Goal: Complete application form

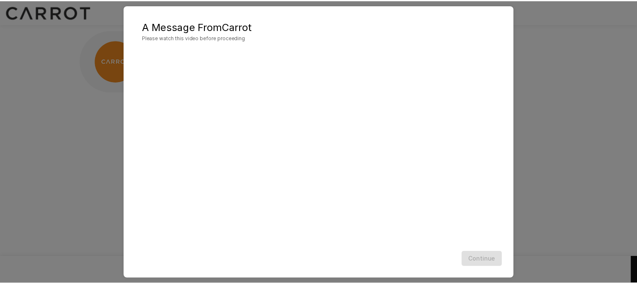
scroll to position [5, 0]
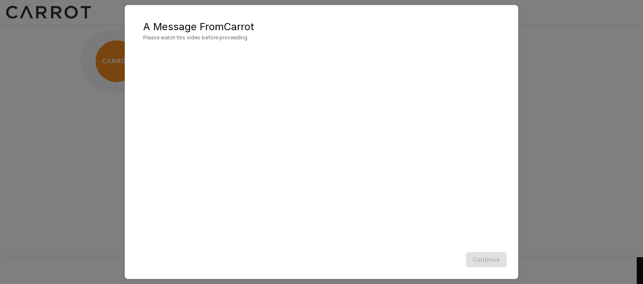
click at [365, 29] on h5 "A Message From Carrot" at bounding box center [321, 26] width 357 height 13
click at [485, 258] on button "Continue" at bounding box center [486, 259] width 41 height 15
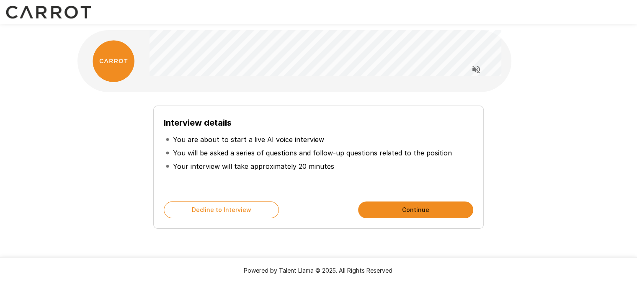
click at [421, 213] on button "Continue" at bounding box center [415, 209] width 115 height 17
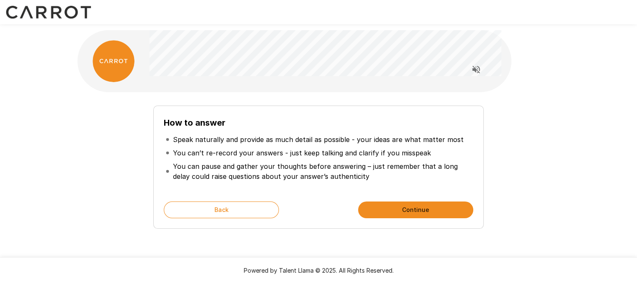
click at [439, 216] on button "Continue" at bounding box center [415, 209] width 115 height 17
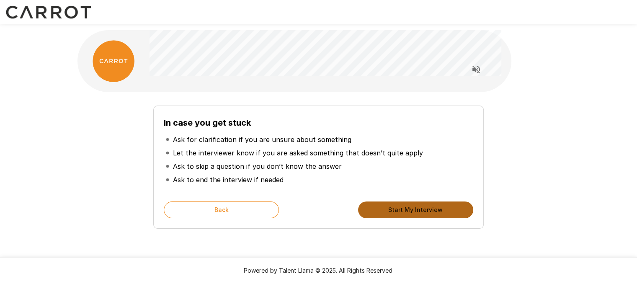
click at [436, 215] on button "Start My Interview" at bounding box center [415, 209] width 115 height 17
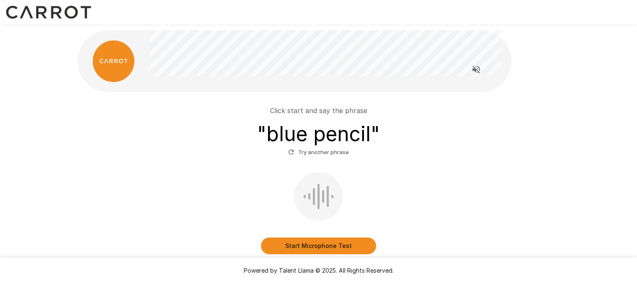
click at [301, 243] on button "Start Microphone Test" at bounding box center [318, 245] width 115 height 17
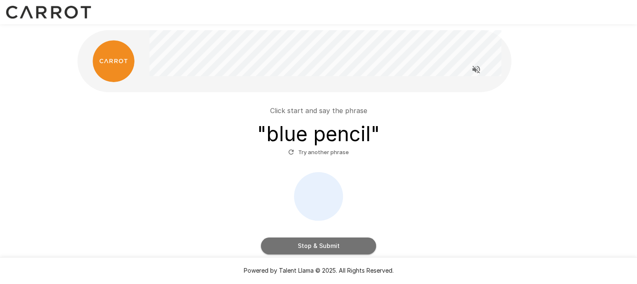
click at [326, 241] on button "Stop & Submit" at bounding box center [318, 245] width 115 height 17
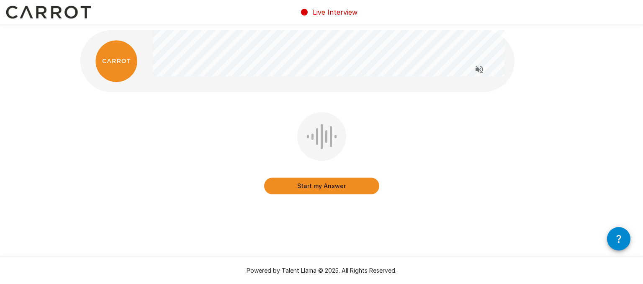
click at [317, 185] on button "Start my Answer" at bounding box center [321, 186] width 115 height 17
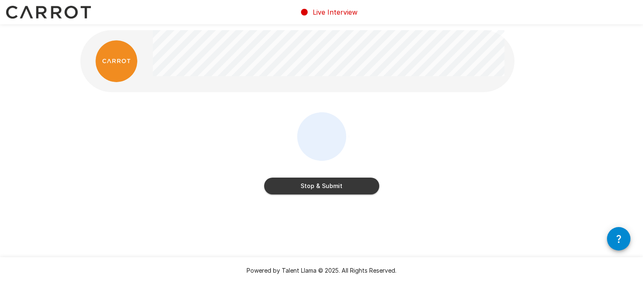
click at [320, 183] on button "Stop & Submit" at bounding box center [321, 186] width 115 height 17
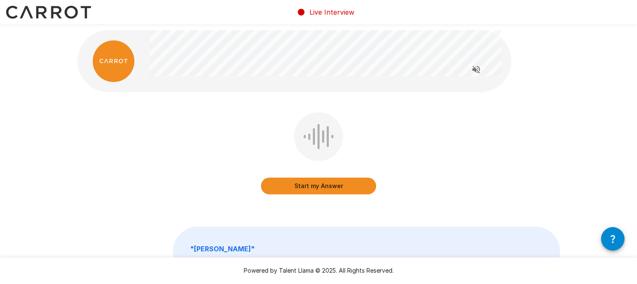
click at [319, 188] on button "Start my Answer" at bounding box center [318, 186] width 115 height 17
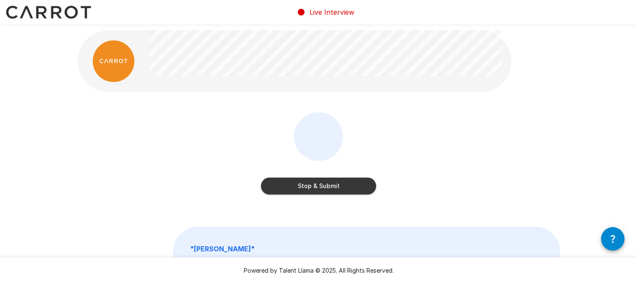
click at [321, 187] on button "Stop & Submit" at bounding box center [318, 186] width 115 height 17
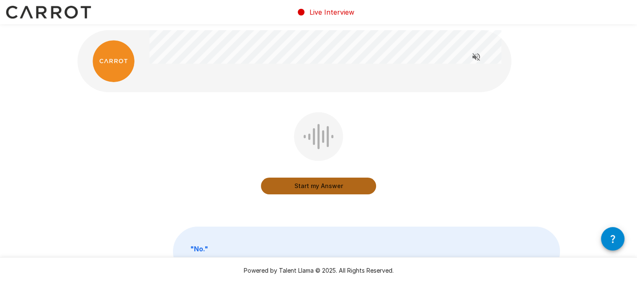
click at [310, 184] on button "Start my Answer" at bounding box center [318, 186] width 115 height 17
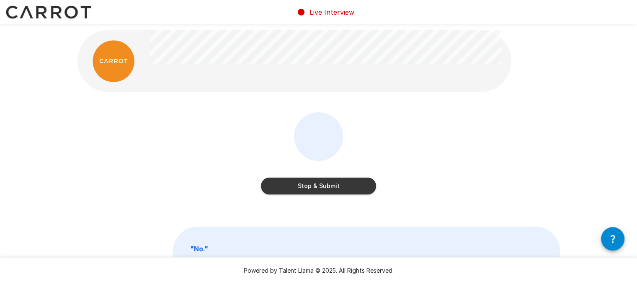
click at [320, 187] on button "Stop & Submit" at bounding box center [318, 186] width 115 height 17
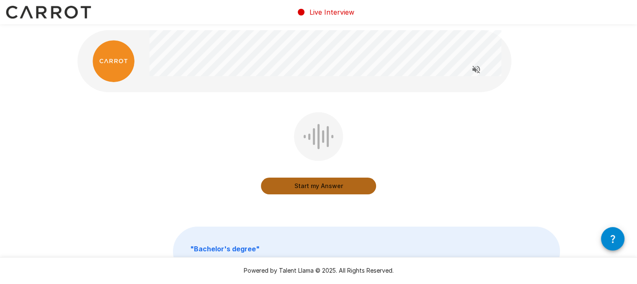
click at [308, 186] on button "Start my Answer" at bounding box center [318, 186] width 115 height 17
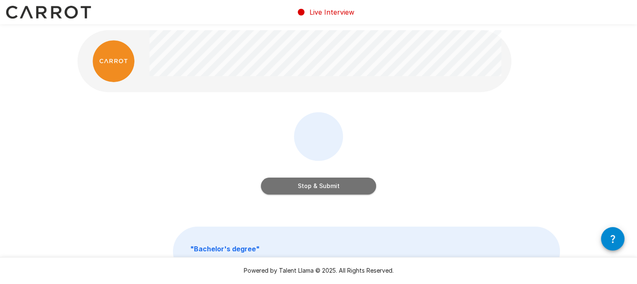
click at [314, 190] on button "Stop & Submit" at bounding box center [318, 186] width 115 height 17
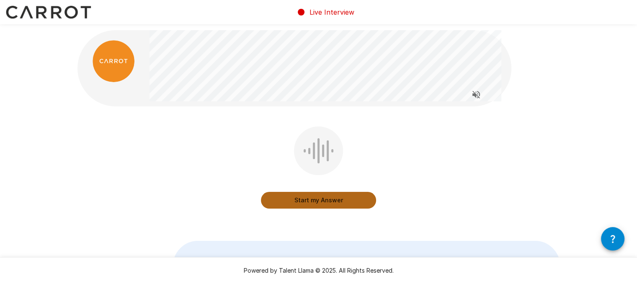
click at [312, 199] on button "Start my Answer" at bounding box center [318, 200] width 115 height 17
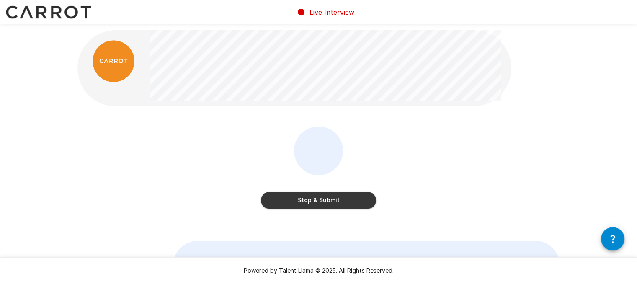
click at [307, 204] on button "Stop & Submit" at bounding box center [318, 200] width 115 height 17
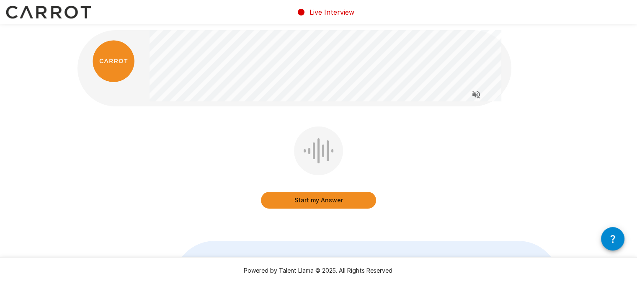
click at [317, 201] on button "Start my Answer" at bounding box center [318, 200] width 115 height 17
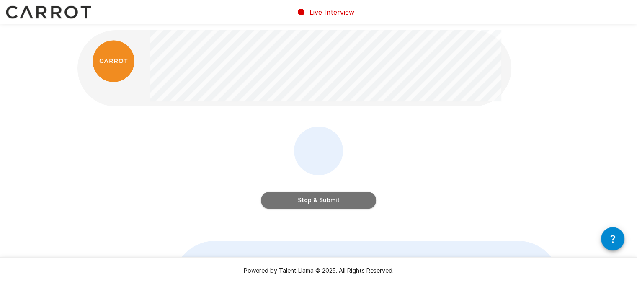
click at [312, 200] on button "Stop & Submit" at bounding box center [318, 200] width 115 height 17
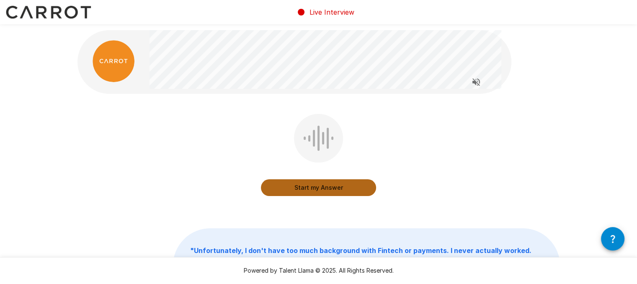
click at [312, 190] on button "Start my Answer" at bounding box center [318, 187] width 115 height 17
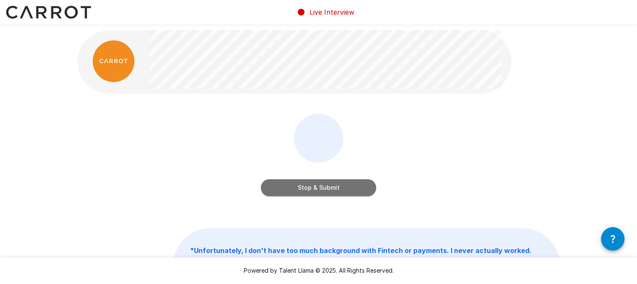
click at [328, 185] on button "Stop & Submit" at bounding box center [318, 187] width 115 height 17
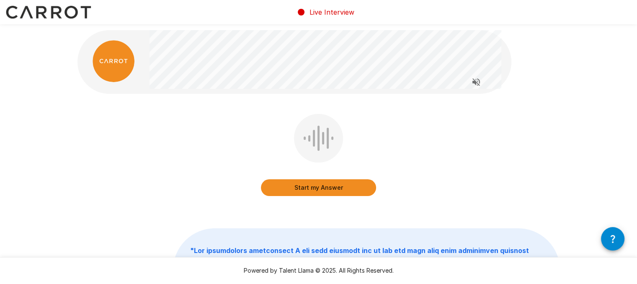
click at [312, 183] on button "Start my Answer" at bounding box center [318, 187] width 115 height 17
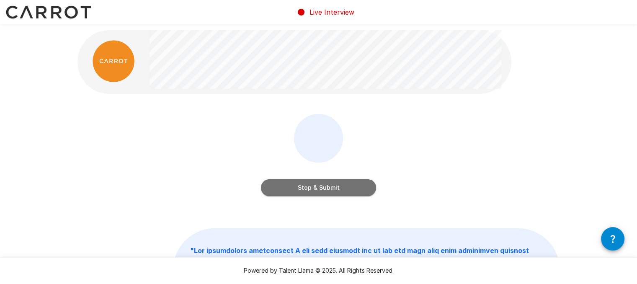
click at [325, 194] on button "Stop & Submit" at bounding box center [318, 187] width 115 height 17
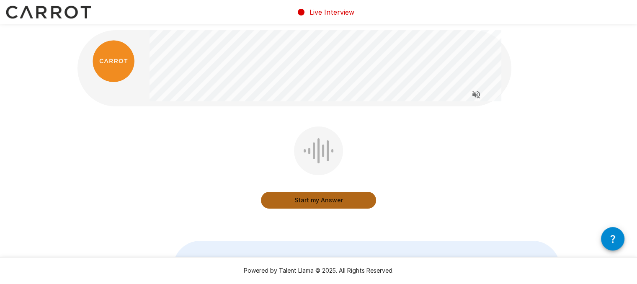
click at [313, 200] on button "Start my Answer" at bounding box center [318, 200] width 115 height 17
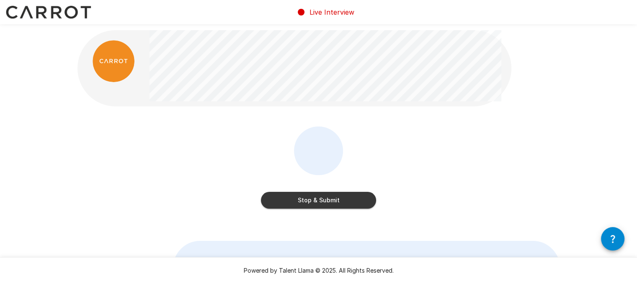
click at [294, 194] on button "Stop & Submit" at bounding box center [318, 200] width 115 height 17
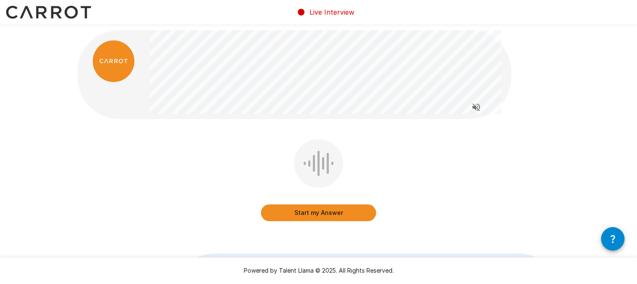
click at [302, 215] on button "Start my Answer" at bounding box center [318, 212] width 115 height 17
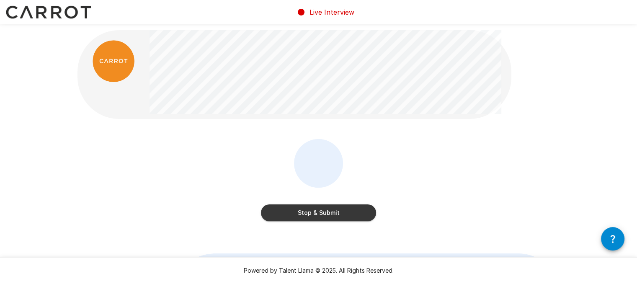
click at [311, 213] on button "Stop & Submit" at bounding box center [318, 212] width 115 height 17
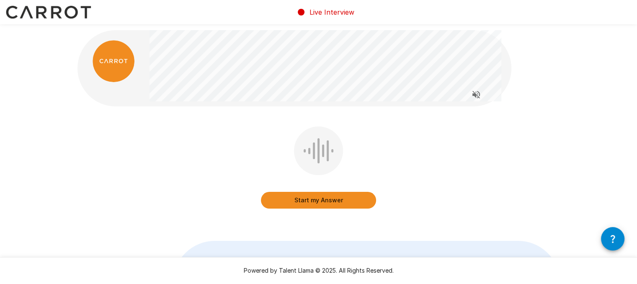
click at [188, 190] on div "Start my Answer" at bounding box center [318, 173] width 483 height 94
click at [313, 202] on button "Start my Answer" at bounding box center [318, 200] width 115 height 17
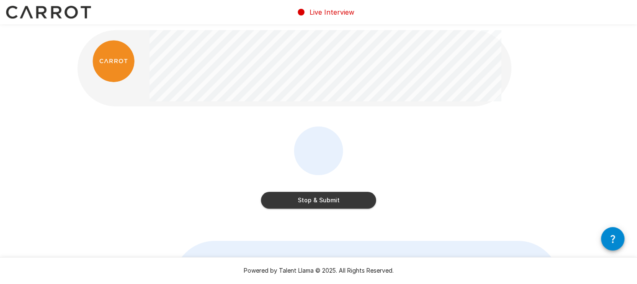
click at [324, 202] on button "Stop & Submit" at bounding box center [318, 200] width 115 height 17
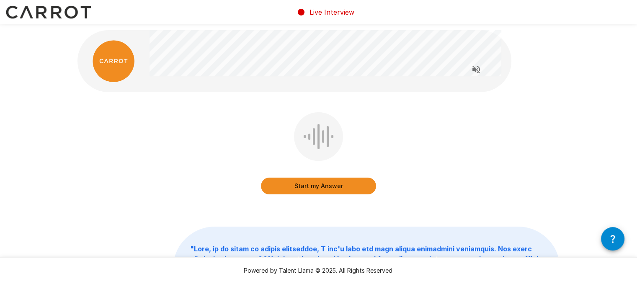
click at [314, 185] on button "Start my Answer" at bounding box center [318, 186] width 115 height 17
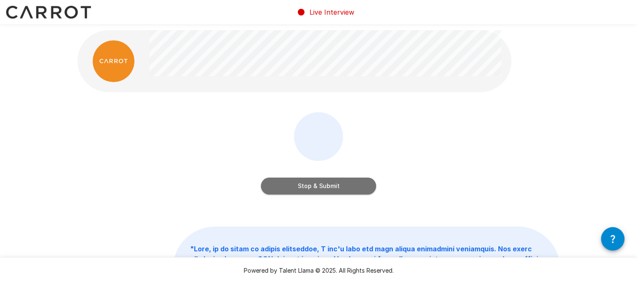
click at [310, 185] on button "Stop & Submit" at bounding box center [318, 186] width 115 height 17
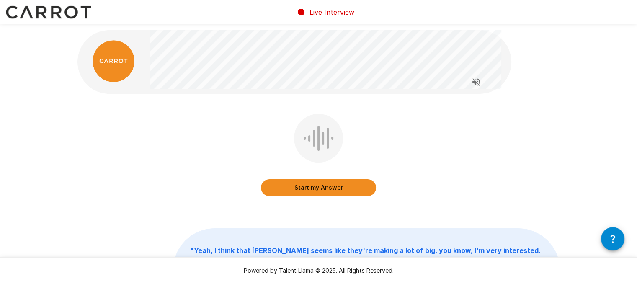
click at [307, 186] on button "Start my Answer" at bounding box center [318, 187] width 115 height 17
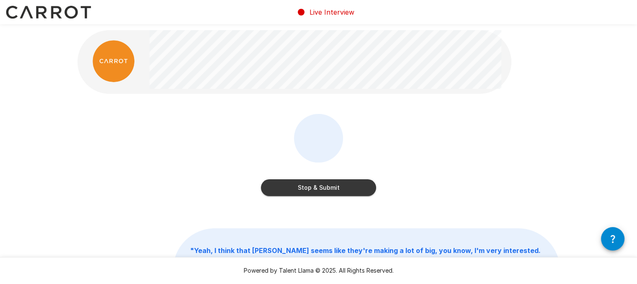
click at [316, 189] on button "Stop & Submit" at bounding box center [318, 187] width 115 height 17
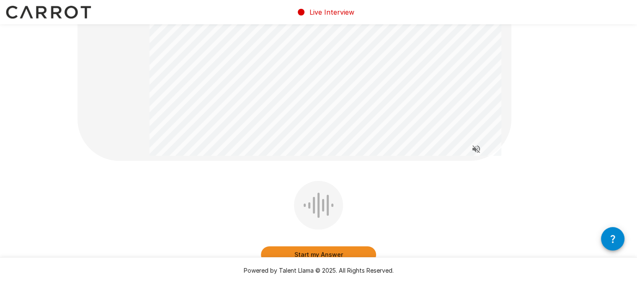
scroll to position [126, 0]
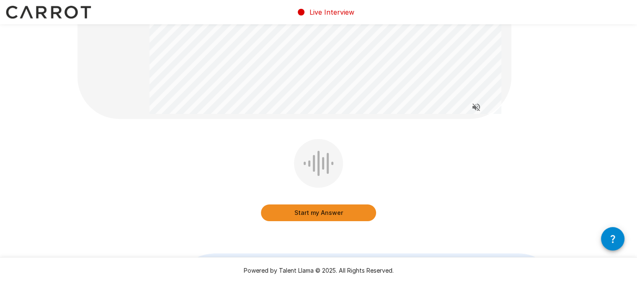
click at [275, 215] on button "Start my Answer" at bounding box center [318, 212] width 115 height 17
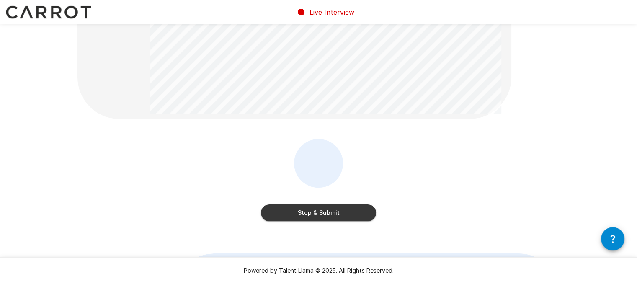
click at [305, 211] on button "Stop & Submit" at bounding box center [318, 212] width 115 height 17
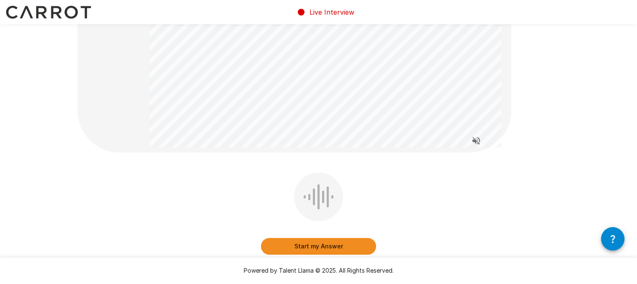
scroll to position [168, 0]
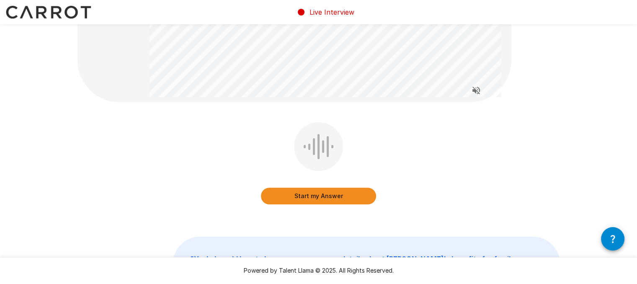
click at [303, 196] on button "Start my Answer" at bounding box center [318, 196] width 115 height 17
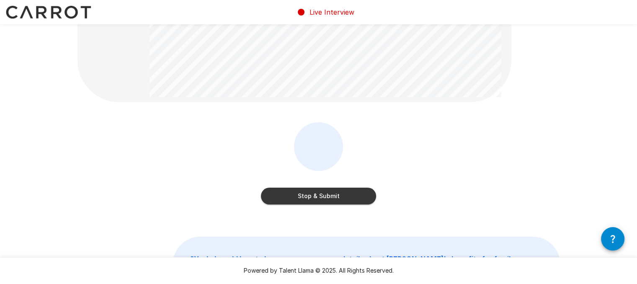
click at [325, 199] on button "Stop & Submit" at bounding box center [318, 196] width 115 height 17
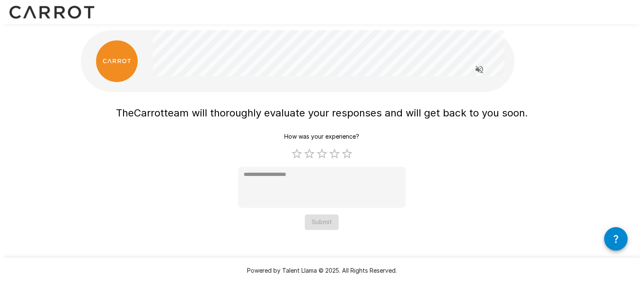
scroll to position [0, 0]
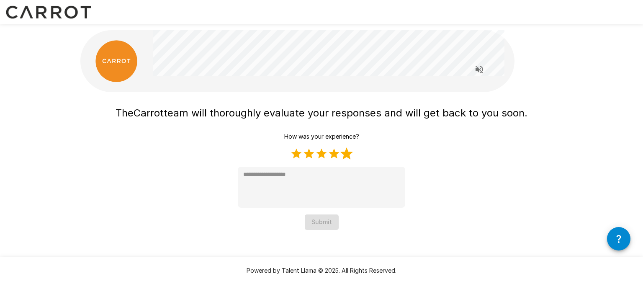
click at [346, 155] on label "5 Stars" at bounding box center [347, 153] width 13 height 13
type textarea "*"
click at [318, 222] on button "Submit" at bounding box center [322, 221] width 34 height 15
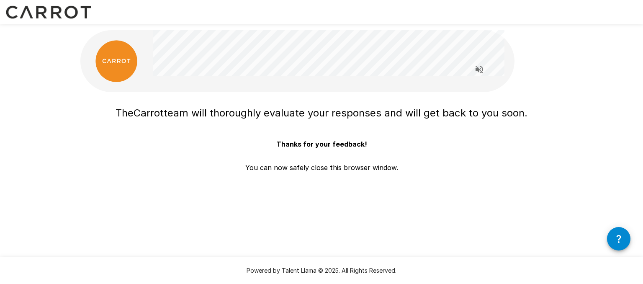
click at [73, 87] on div "The Carrot team will thoroughly evaluate your responses and will get back to yo…" at bounding box center [321, 131] width 503 height 263
